Goal: Task Accomplishment & Management: Complete application form

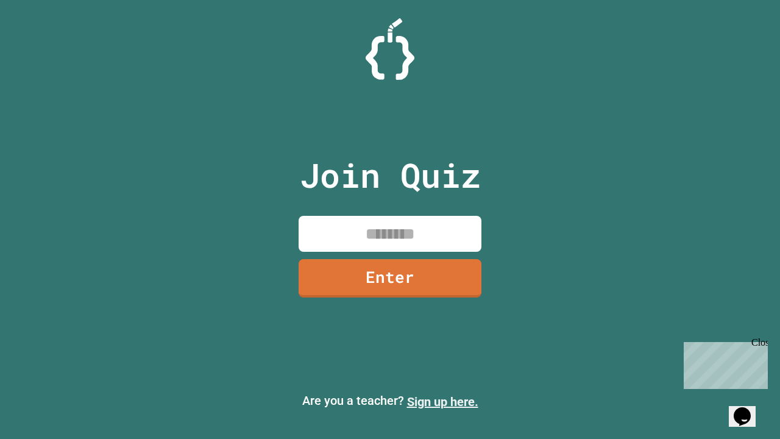
click at [442, 402] on link "Sign up here." at bounding box center [442, 401] width 71 height 15
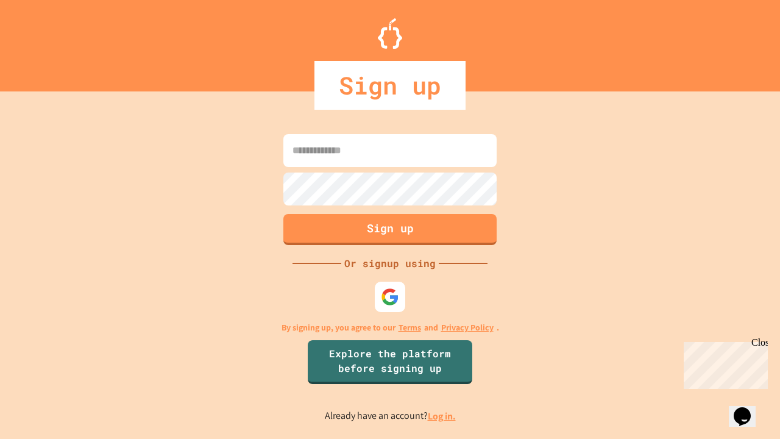
click at [442, 416] on link "Log in." at bounding box center [442, 415] width 28 height 13
